Goal: Navigation & Orientation: Find specific page/section

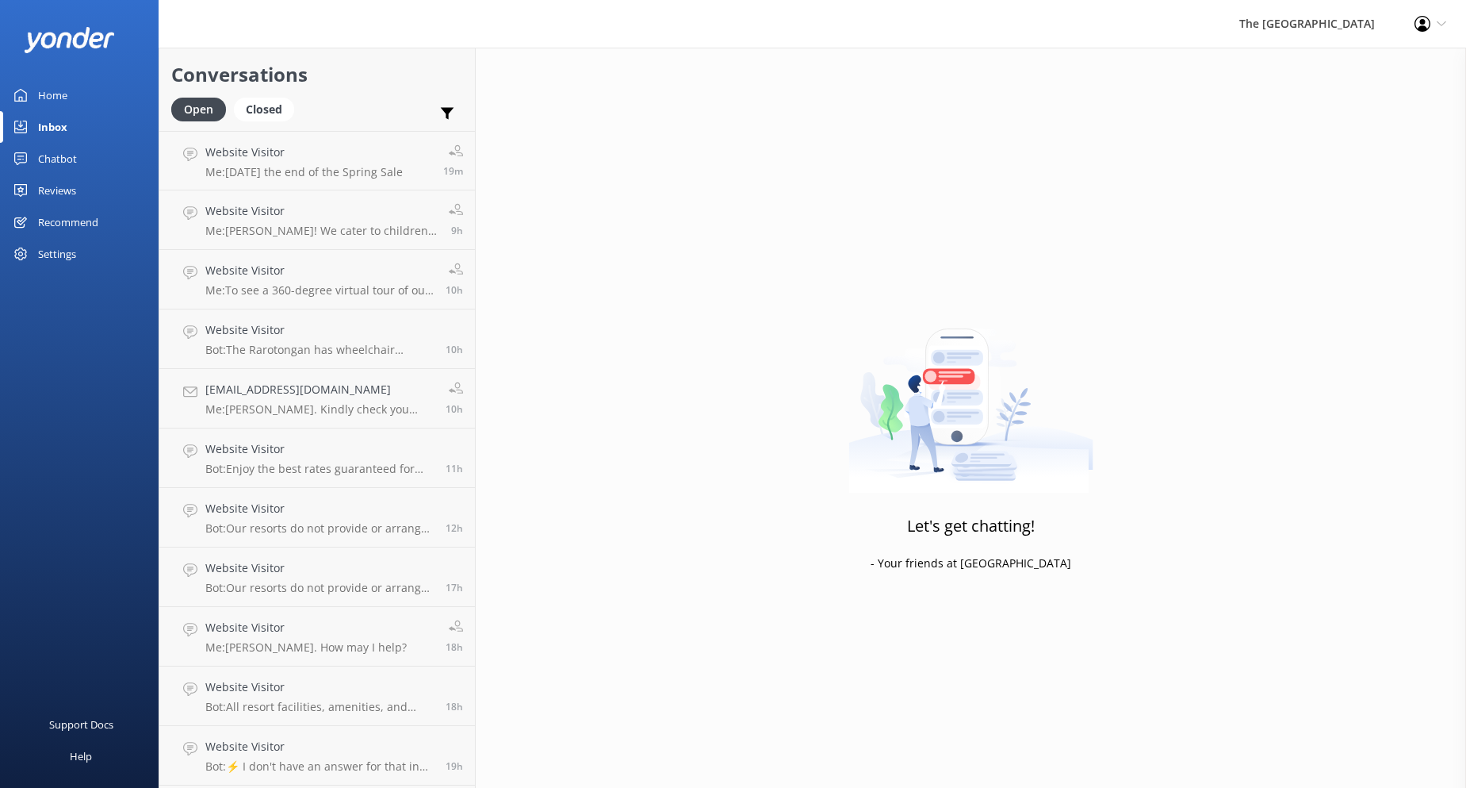
click at [63, 91] on div "Home" at bounding box center [52, 95] width 29 height 32
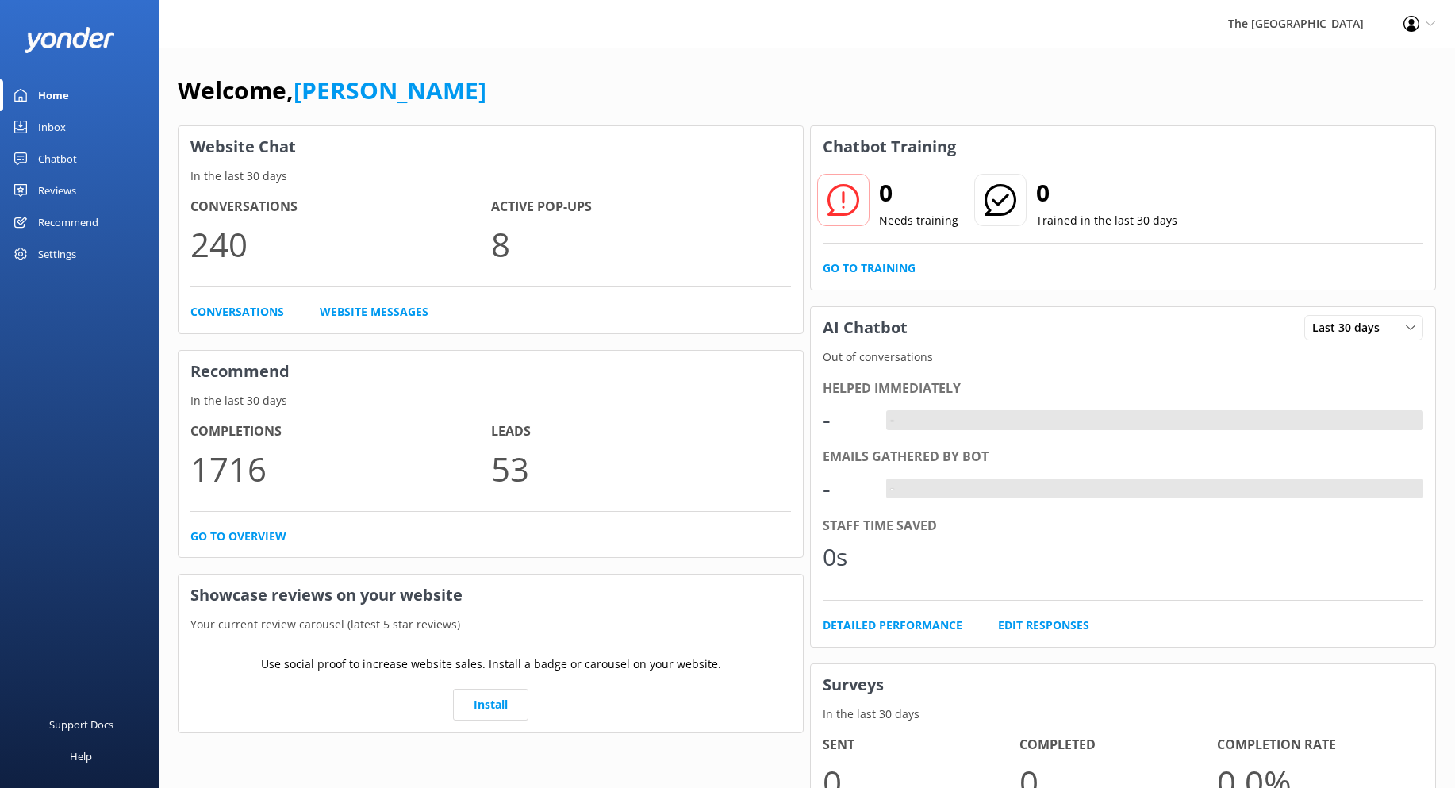
click at [53, 130] on div "Inbox" at bounding box center [52, 127] width 28 height 32
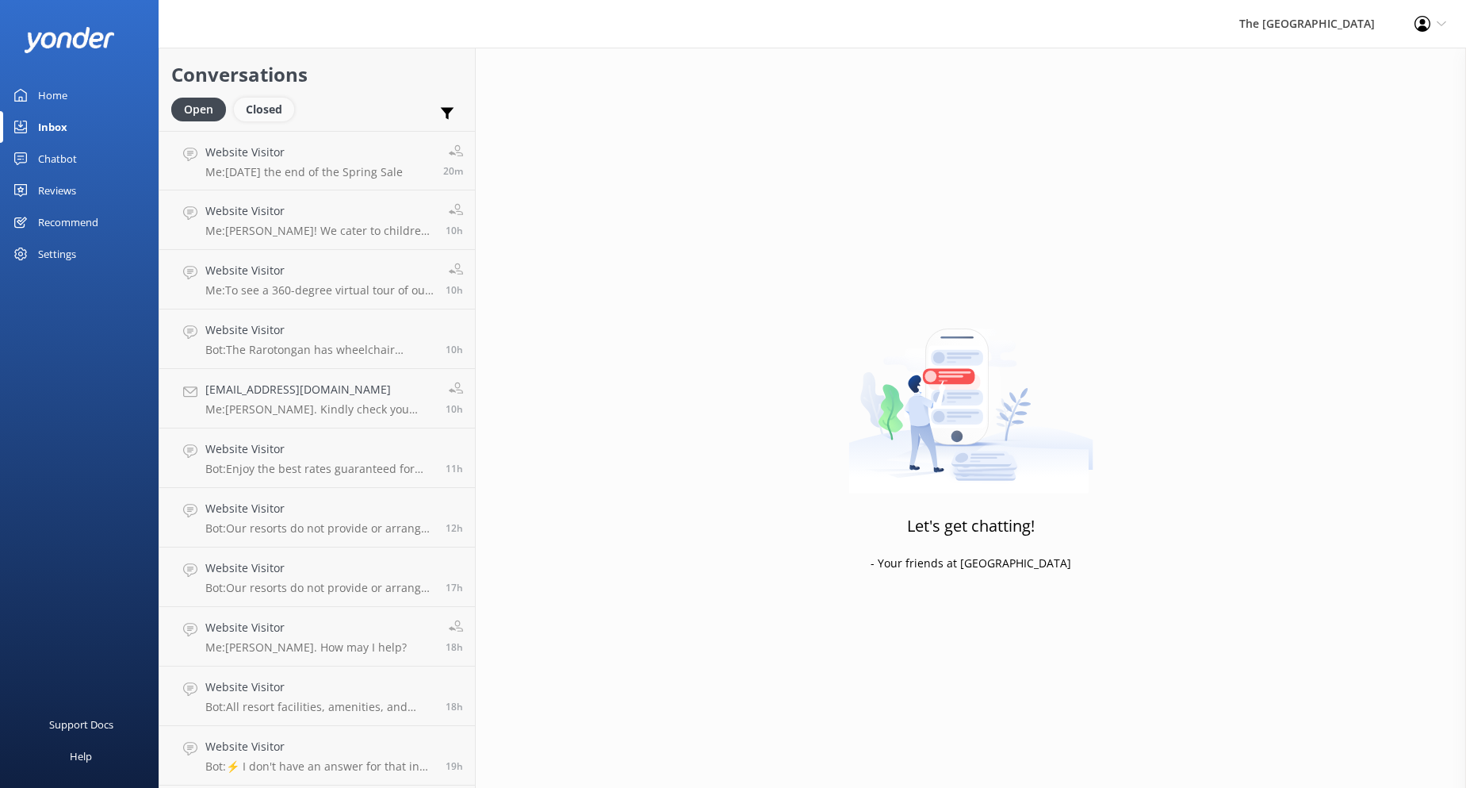
click at [272, 109] on div "Closed" at bounding box center [264, 110] width 60 height 24
